Goal: Task Accomplishment & Management: Complete application form

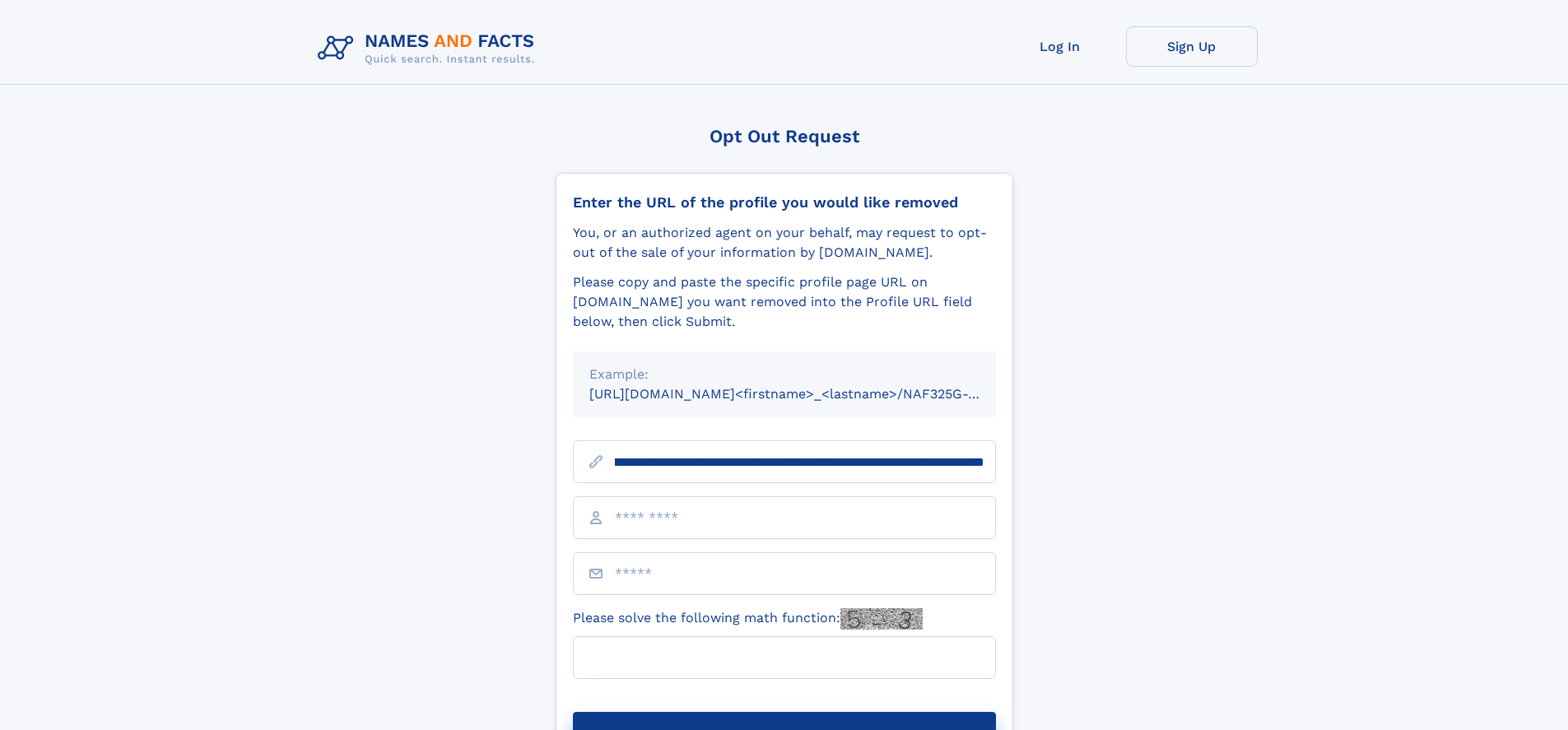
scroll to position [0, 190]
type input "**********"
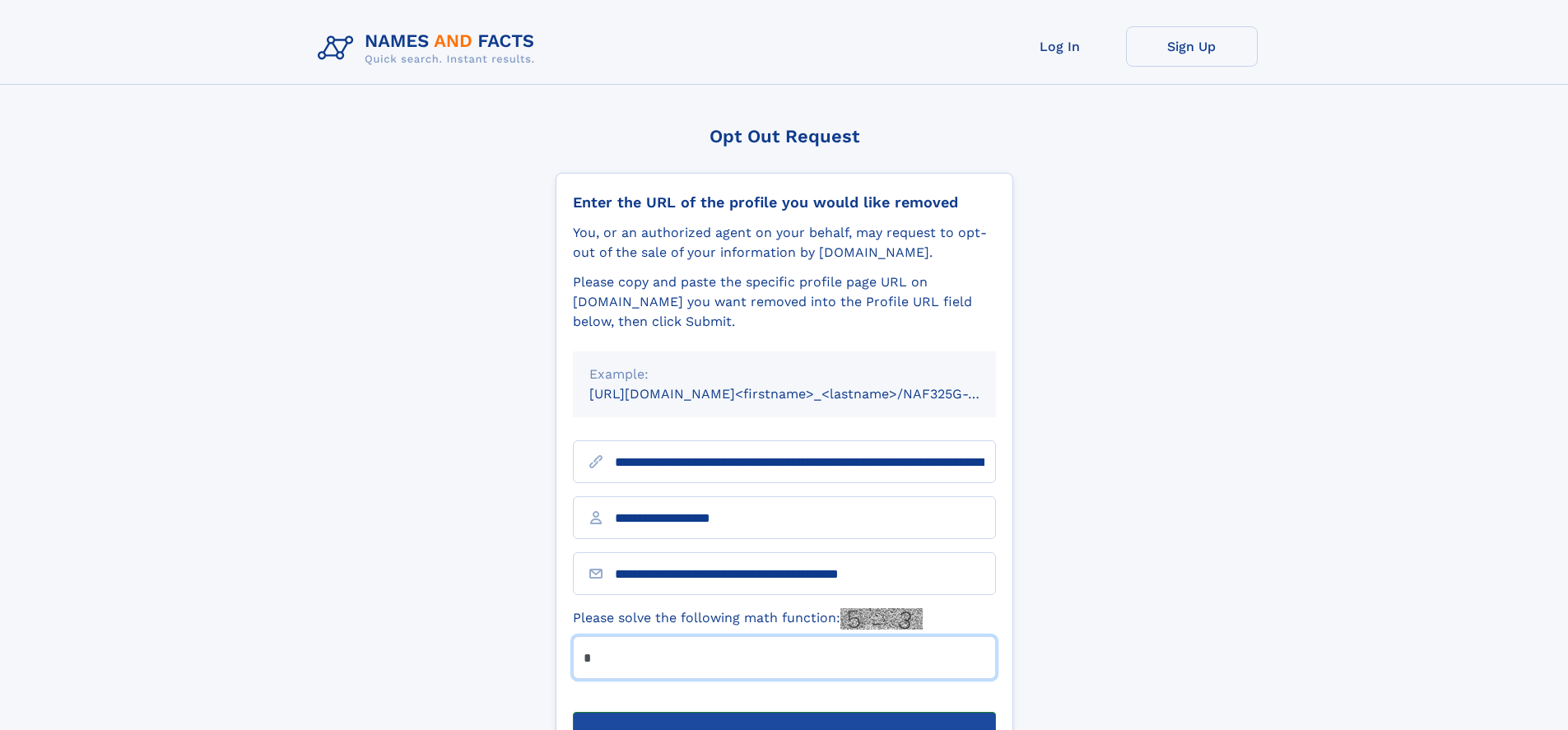
type input "*"
click at [784, 712] on button "Submit Opt Out Request" at bounding box center [784, 739] width 424 height 53
